Goal: Navigation & Orientation: Find specific page/section

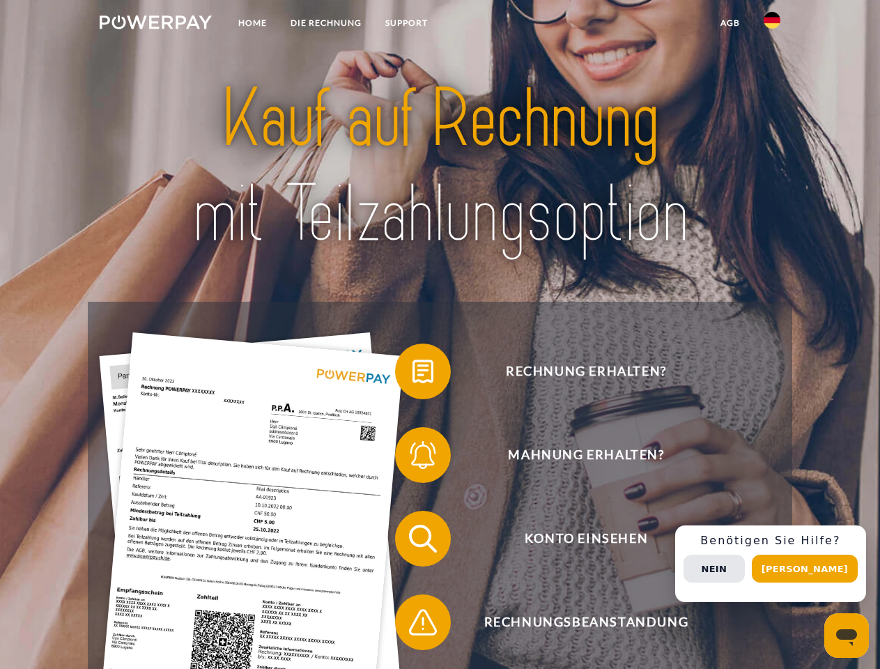
click at [155, 24] on img at bounding box center [156, 22] width 112 height 14
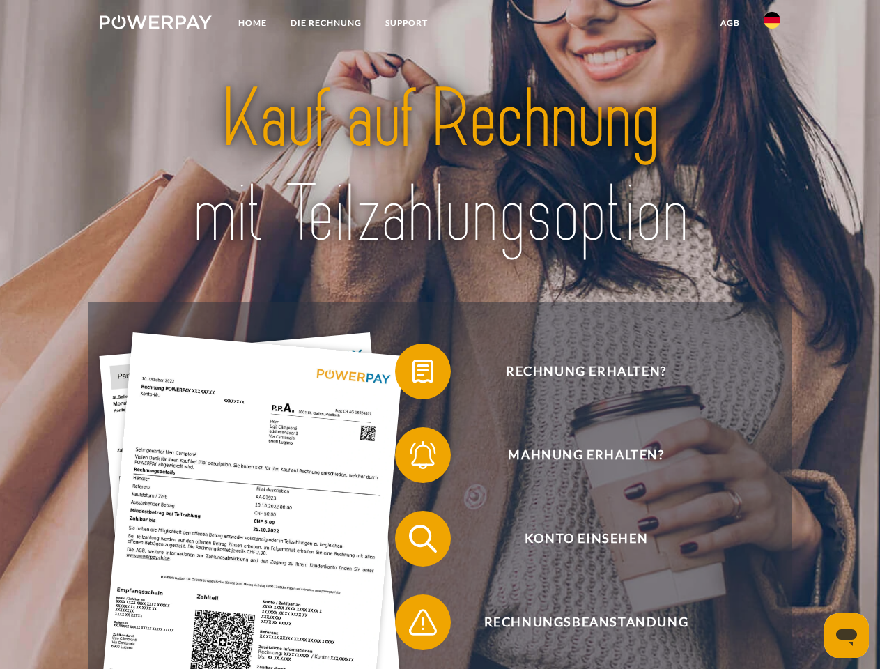
click at [772, 24] on img at bounding box center [772, 20] width 17 height 17
click at [730, 23] on link "agb" at bounding box center [730, 22] width 43 height 25
click at [412, 374] on span at bounding box center [402, 372] width 70 height 70
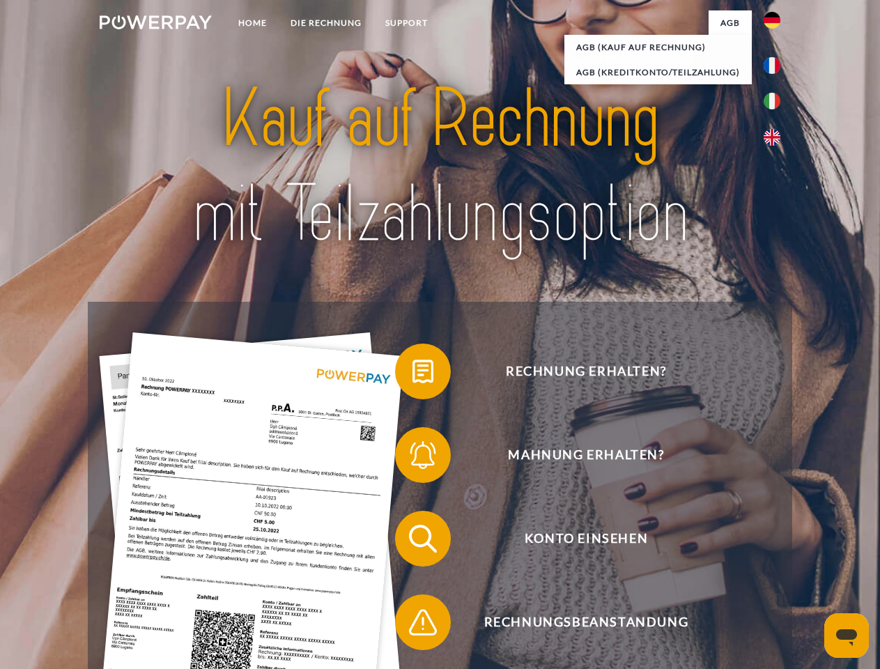
click at [412, 458] on span at bounding box center [402, 455] width 70 height 70
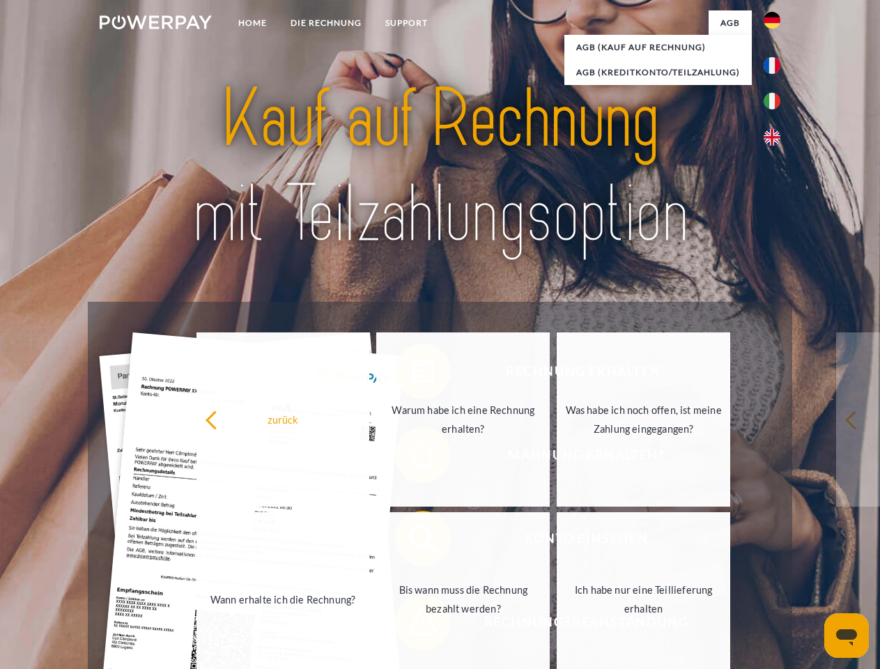
click at [412, 541] on link "Bis wann muss die Rechnung bezahlt werden?" at bounding box center [462, 599] width 173 height 174
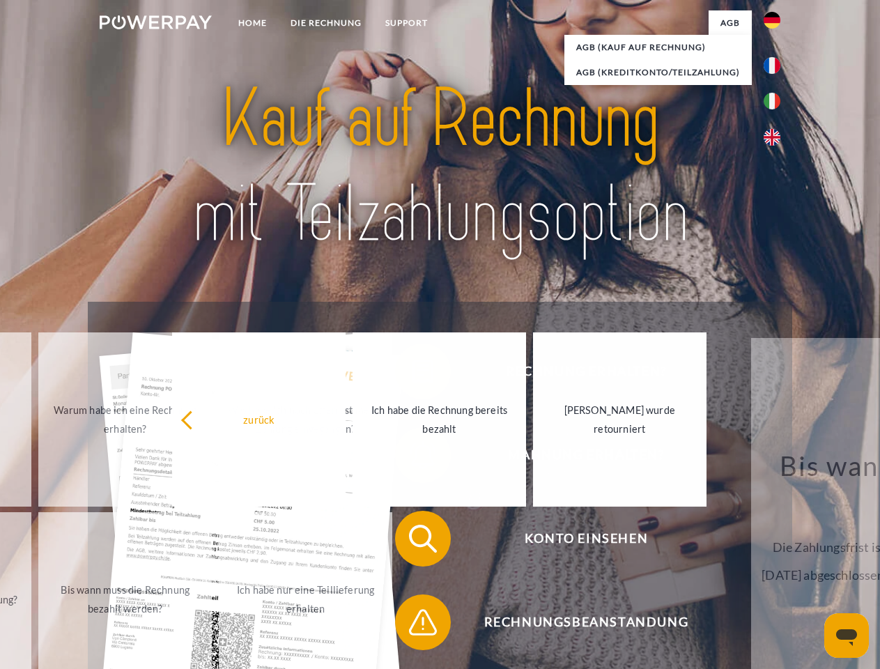
click at [412, 625] on span at bounding box center [402, 622] width 70 height 70
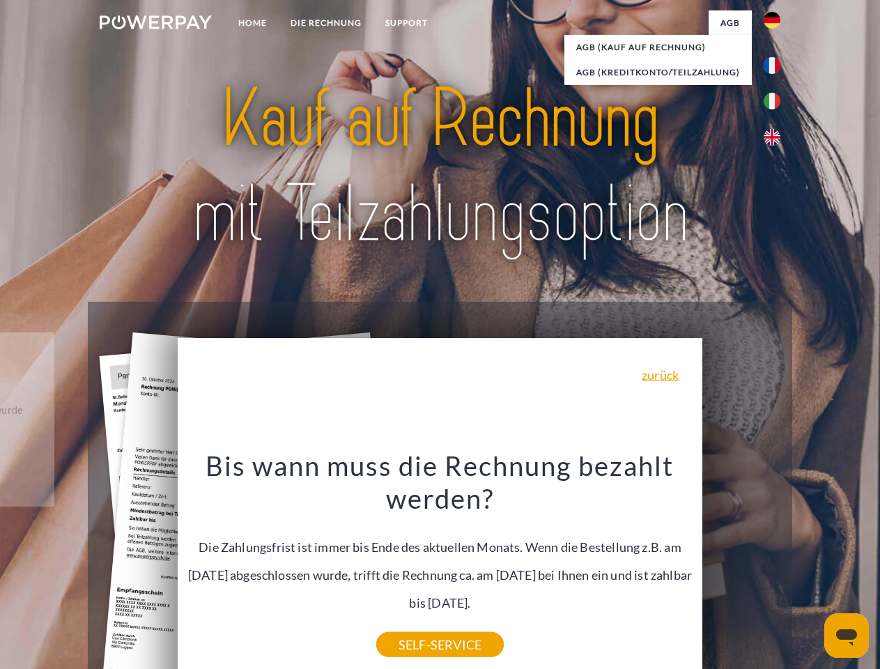
click at [776, 564] on div "Rechnung erhalten? Mahnung erhalten? Konto einsehen" at bounding box center [440, 580] width 704 height 557
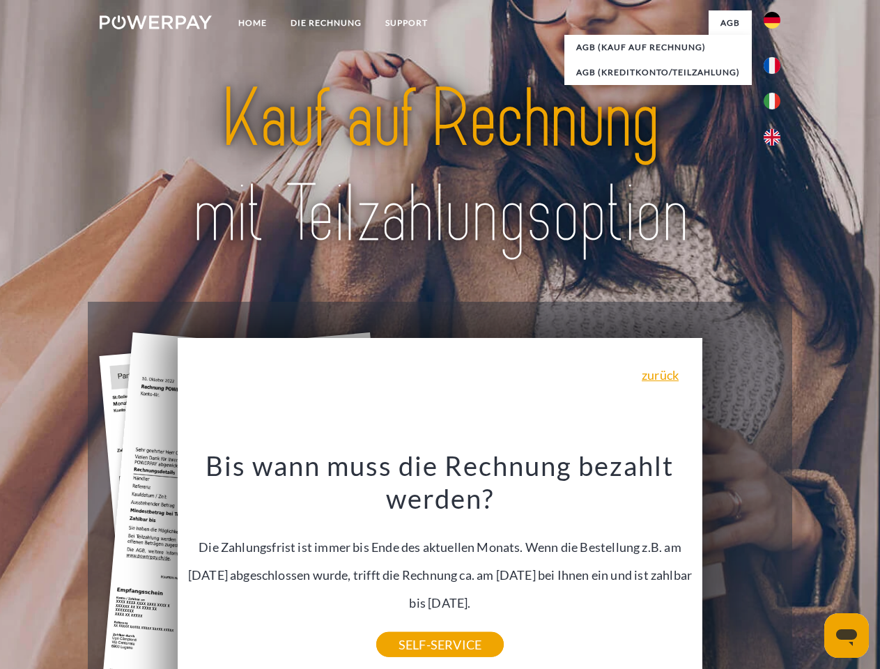
click at [741, 566] on span "Konto einsehen" at bounding box center [585, 539] width 341 height 56
click at [810, 569] on header "Home DIE RECHNUNG SUPPORT" at bounding box center [440, 481] width 880 height 962
